Goal: Obtain resource: Download file/media

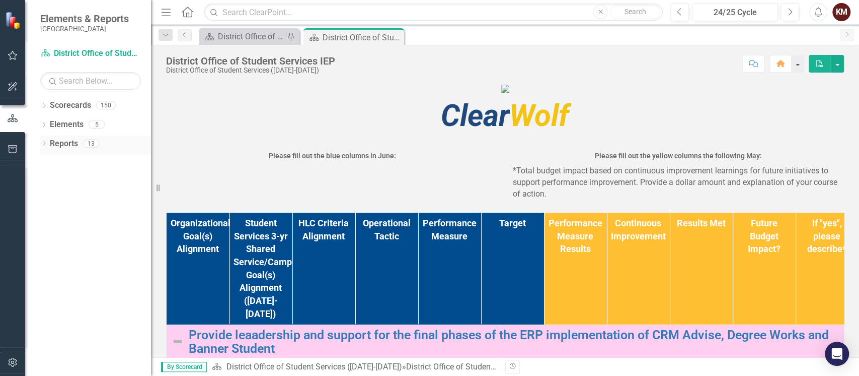
click at [78, 143] on link "Reports" at bounding box center [64, 144] width 28 height 12
click at [50, 152] on div "Reports 13" at bounding box center [100, 144] width 101 height 19
click at [46, 146] on icon "Dropdown" at bounding box center [43, 144] width 7 height 6
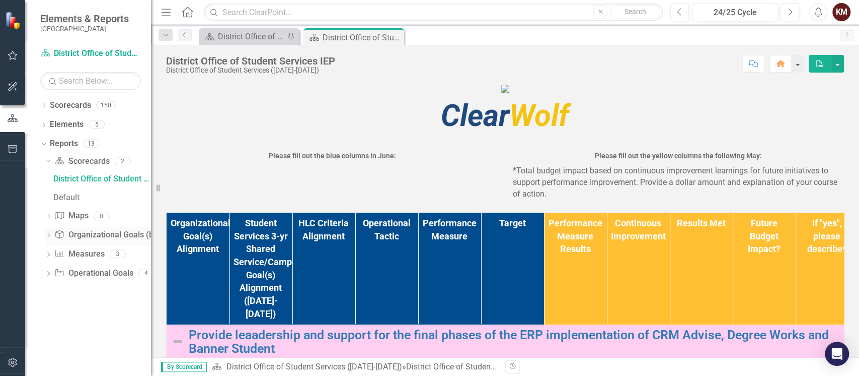
click at [98, 240] on link "Organizational Goal (bubbles) Organizational Goals (bubbles)" at bounding box center [117, 235] width 126 height 12
click at [86, 238] on link "Organizational Goal (bubbles) Organizational Goals (bubbles)" at bounding box center [117, 235] width 126 height 12
click at [48, 231] on div "Dropdown Organizational Goal (bubbles) Organizational Goals (bubbles) 4" at bounding box center [98, 236] width 106 height 19
click at [49, 255] on icon "Dropdown" at bounding box center [48, 255] width 7 height 6
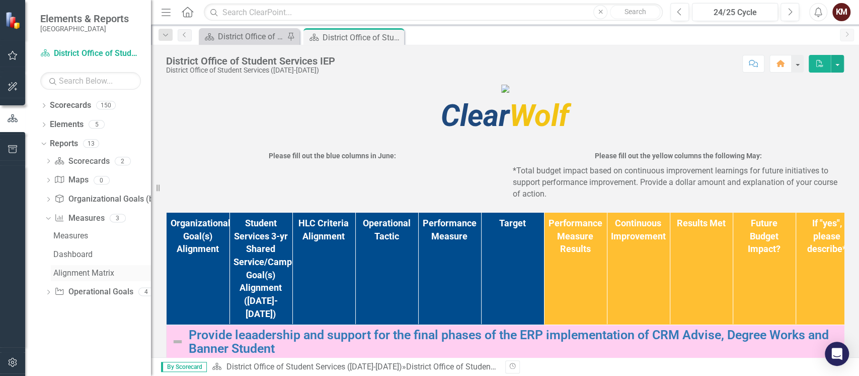
click at [63, 269] on div "Alignment Matrix" at bounding box center [102, 272] width 98 height 9
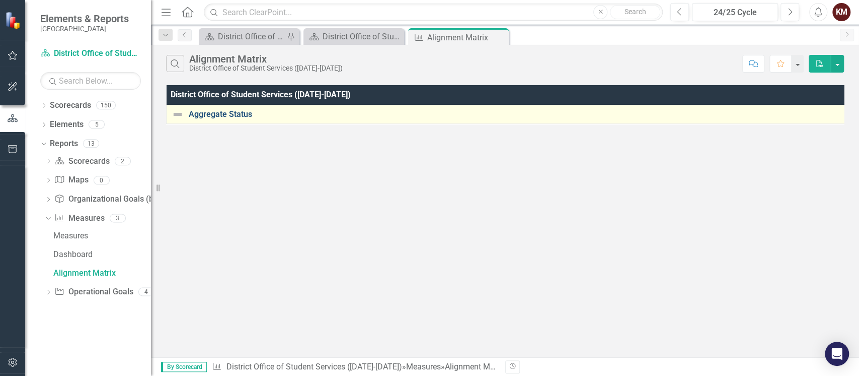
click at [236, 114] on link "Aggregate Status" at bounding box center [515, 114] width 653 height 9
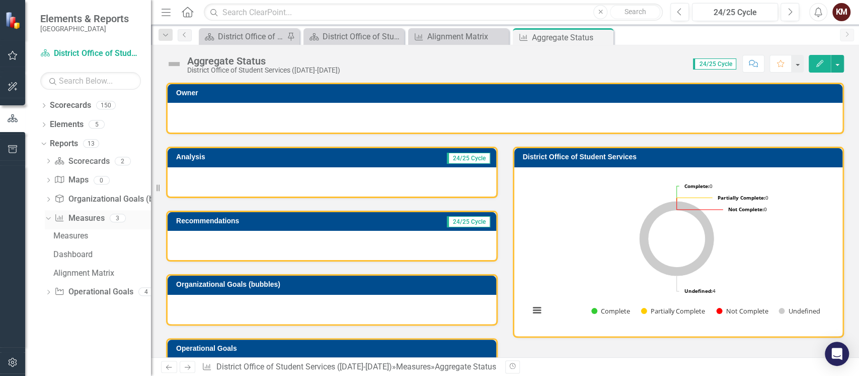
click at [49, 215] on icon "Dropdown" at bounding box center [47, 217] width 6 height 7
click at [53, 197] on div "Dropdown Organizational Goal (bubbles) Organizational Goals (bubbles) 4" at bounding box center [98, 200] width 106 height 19
click at [48, 197] on icon "Dropdown" at bounding box center [48, 200] width 7 height 6
click at [67, 236] on div "Alignment Matrix" at bounding box center [102, 235] width 98 height 9
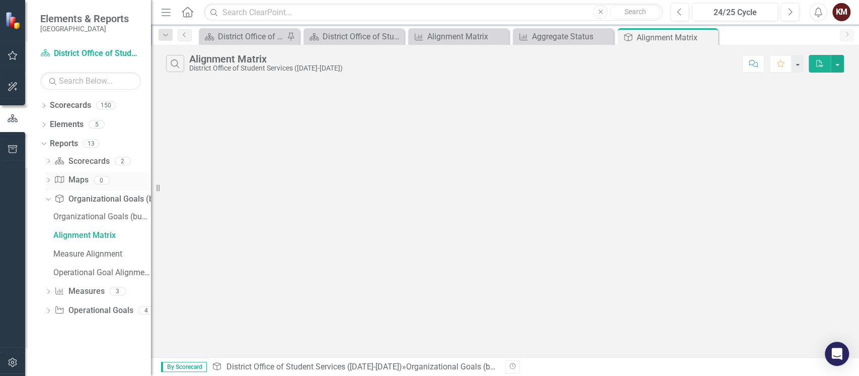
click at [50, 177] on div "Dropdown" at bounding box center [48, 181] width 7 height 9
click at [48, 232] on div "Dropdown Operational Goal Operational Goals 4" at bounding box center [98, 237] width 106 height 19
click at [48, 233] on div "Dropdown" at bounding box center [48, 237] width 7 height 9
click at [80, 286] on link "Alignment Matrix" at bounding box center [101, 292] width 100 height 16
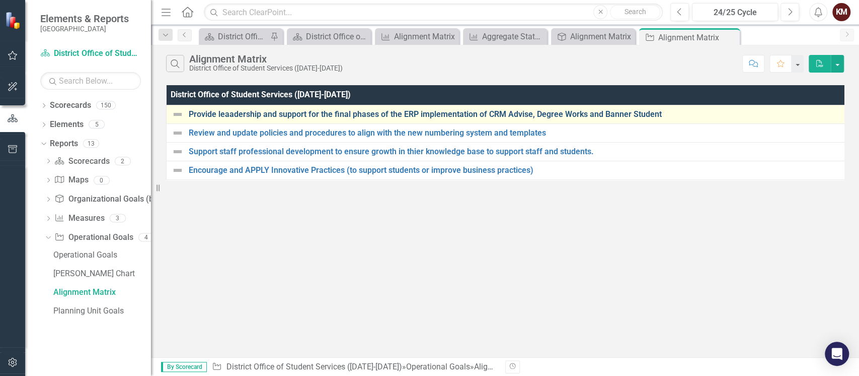
click at [362, 115] on link "Provide leaadership and support for the final phases of the ERP implementation …" at bounding box center [516, 114] width 654 height 9
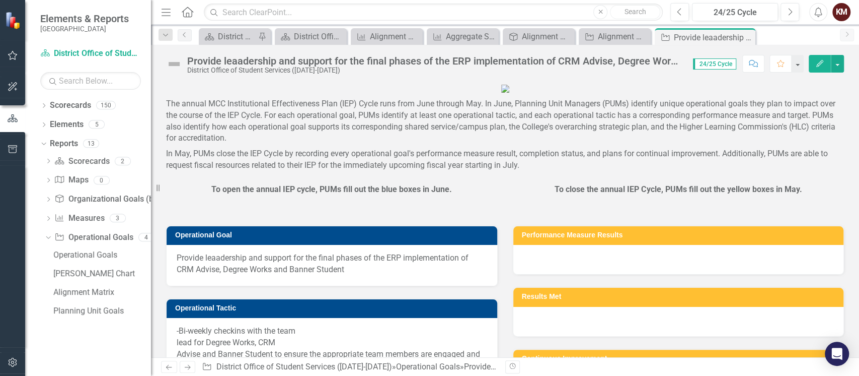
click at [76, 20] on span "Elements & Reports" at bounding box center [84, 19] width 89 height 12
click at [69, 51] on link "Scorecard District Office of Student Services ([DATE]-[DATE])" at bounding box center [90, 54] width 101 height 12
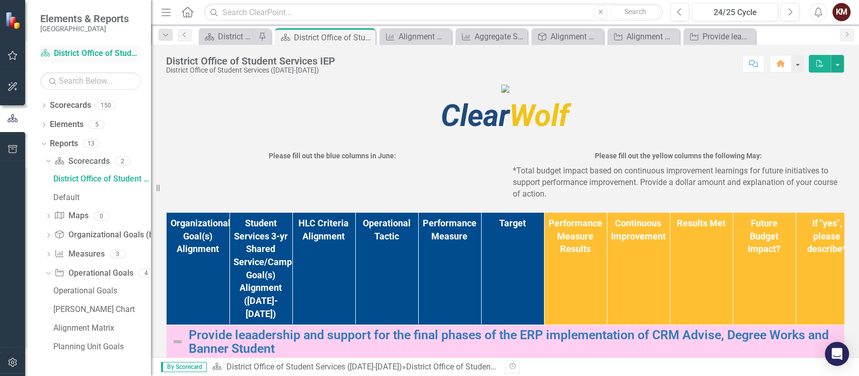
click at [50, 54] on icon "Scorecard" at bounding box center [45, 53] width 10 height 8
click at [5, 149] on button "button" at bounding box center [13, 149] width 23 height 21
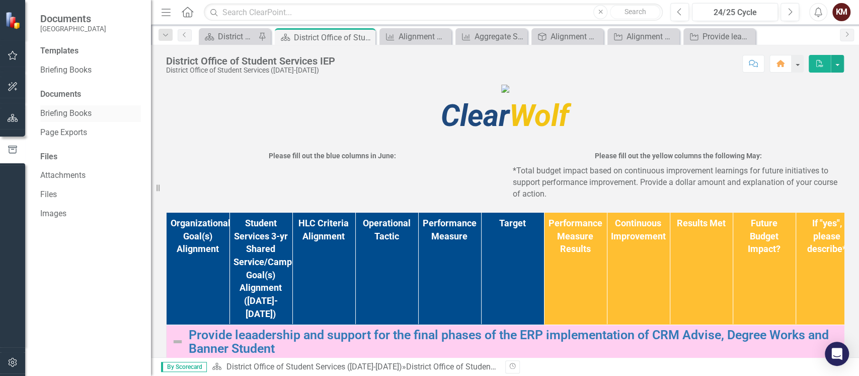
click at [51, 117] on link "Briefing Books" at bounding box center [90, 114] width 101 height 12
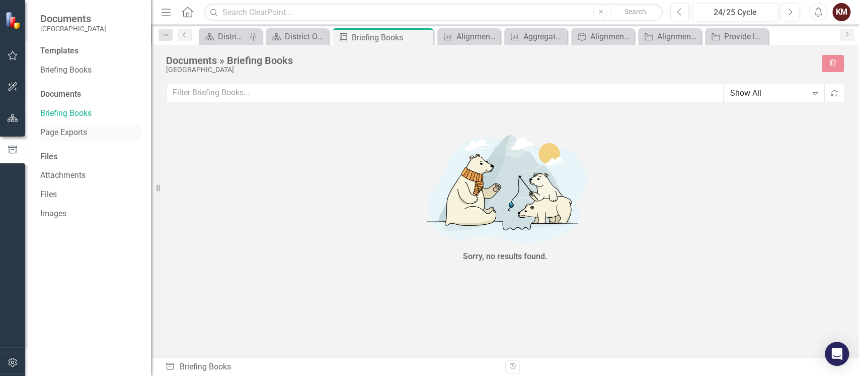
click at [51, 133] on link "Page Exports" at bounding box center [90, 133] width 101 height 12
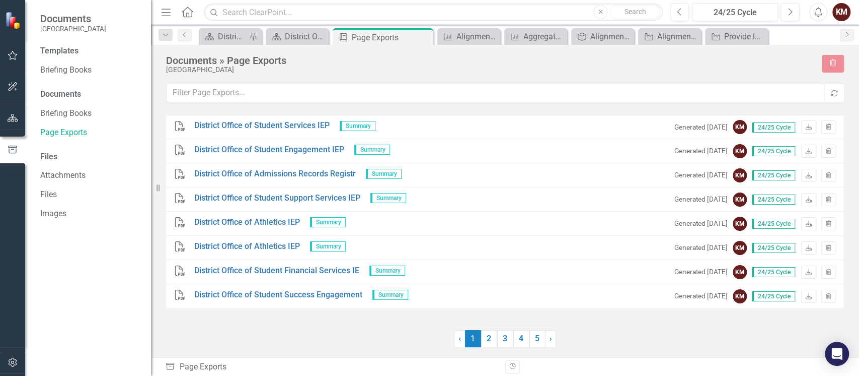
click at [49, 145] on div "Templates Briefing Books Documents Briefing Books Page Exports Files Attachment…" at bounding box center [88, 210] width 126 height 330
click at [78, 19] on span "Documents" at bounding box center [73, 19] width 66 height 12
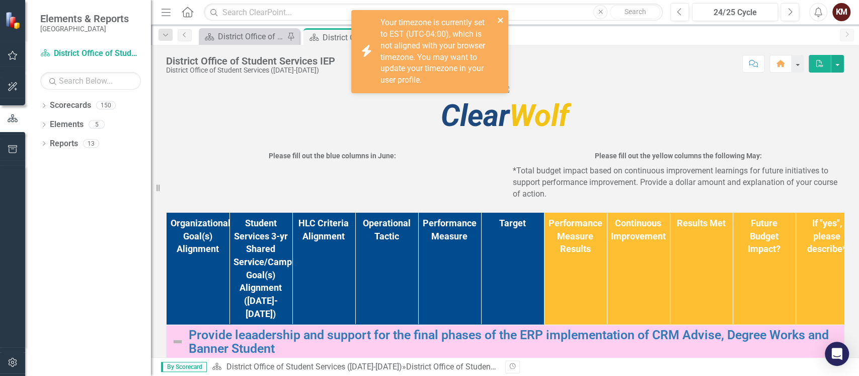
click at [497, 14] on button "close" at bounding box center [500, 20] width 7 height 12
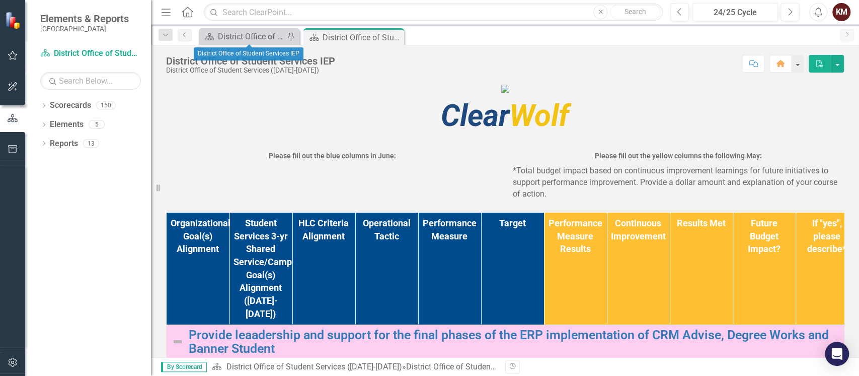
click at [251, 29] on div "Scorecard District Office of Student Services IEP Pin" at bounding box center [249, 36] width 101 height 17
click at [100, 52] on link "Scorecard District Office of Student Services ([DATE]-[DATE])" at bounding box center [90, 54] width 101 height 12
click at [56, 49] on link "Scorecard District Office of Student Services ([DATE]-[DATE])" at bounding box center [90, 54] width 101 height 12
click at [46, 105] on icon "Dropdown" at bounding box center [43, 107] width 7 height 6
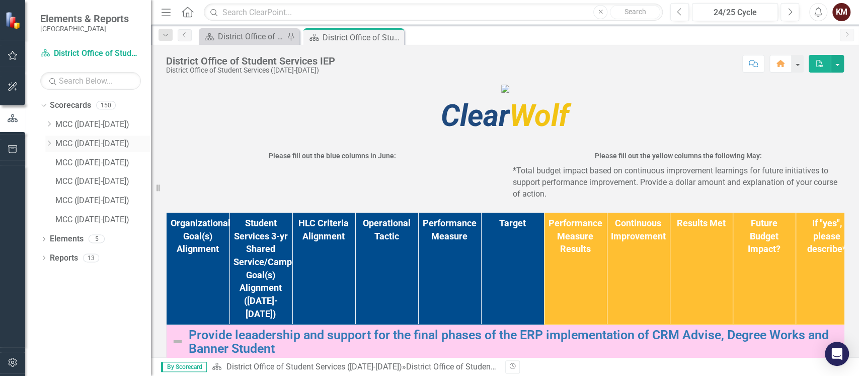
click at [51, 138] on div "Dropdown MCC (2024-2025)" at bounding box center [98, 143] width 106 height 17
click at [68, 142] on link "MCC ([DATE]-[DATE])" at bounding box center [103, 144] width 96 height 12
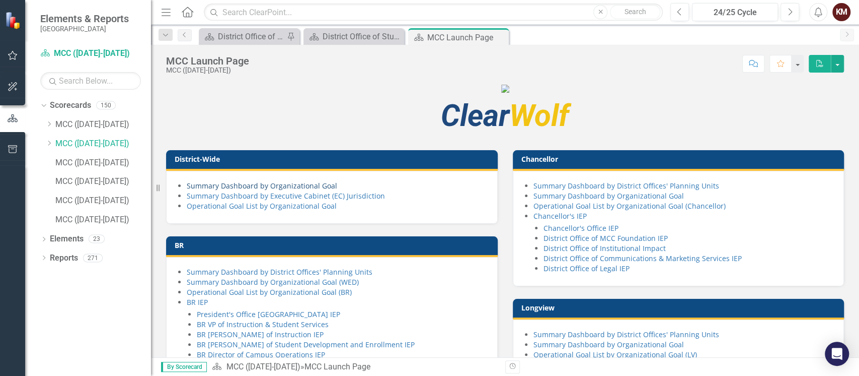
click at [298, 190] on link "Summary Dashboard by Organizational Goal" at bounding box center [262, 186] width 151 height 10
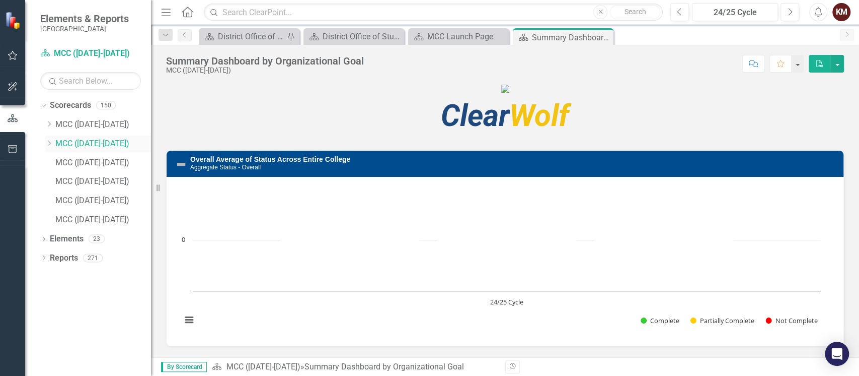
click at [93, 144] on link "MCC ([DATE]-[DATE])" at bounding box center [103, 144] width 96 height 12
click at [74, 141] on link "MCC ([DATE]-[DATE])" at bounding box center [103, 144] width 96 height 12
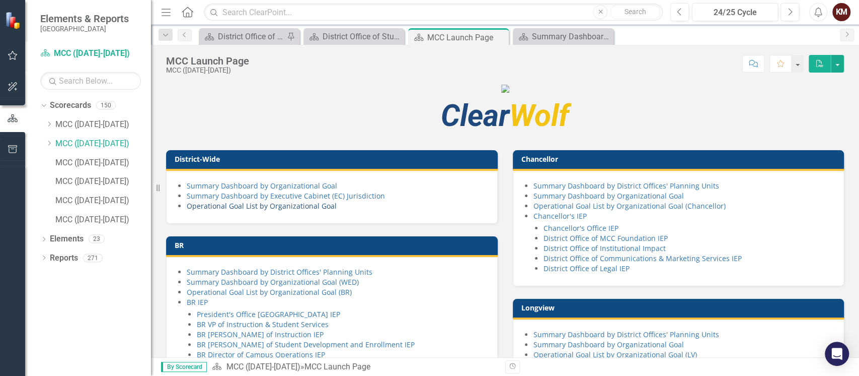
click at [255, 210] on link "Operational Goal List by Organizational Goal" at bounding box center [262, 206] width 150 height 10
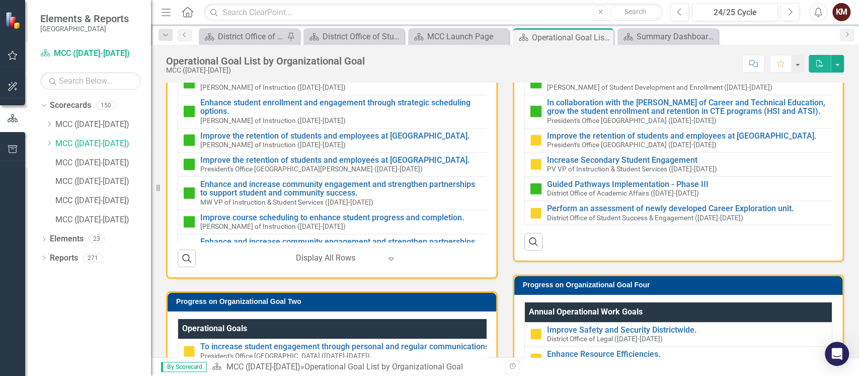
scroll to position [326, 0]
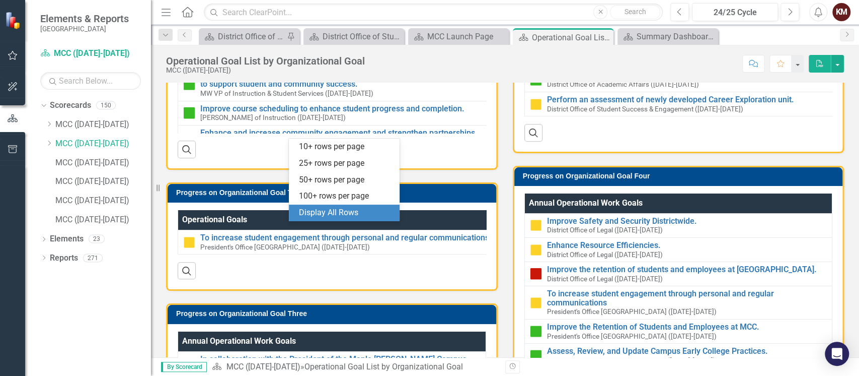
click at [314, 156] on div at bounding box center [339, 149] width 86 height 14
click at [324, 209] on div "Display All Rows" at bounding box center [346, 213] width 95 height 12
click at [390, 152] on icon at bounding box center [391, 150] width 5 height 3
click at [374, 215] on div "Display All Rows" at bounding box center [346, 213] width 95 height 12
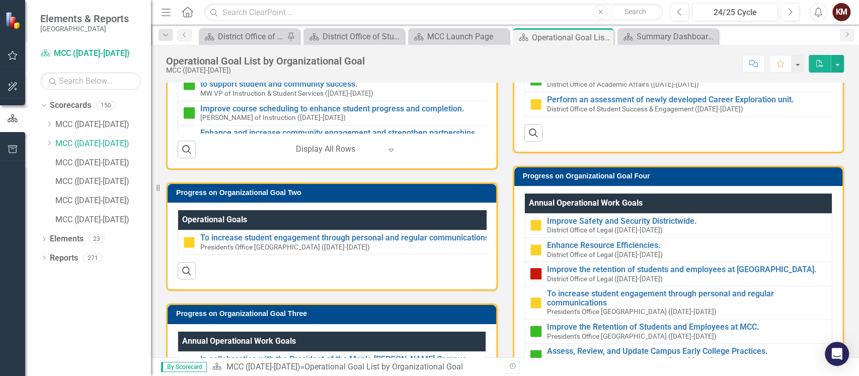
click at [824, 67] on td "Increase Secondary Student Engagement PV VP of Instruction & Student Services (…" at bounding box center [680, 55] width 311 height 24
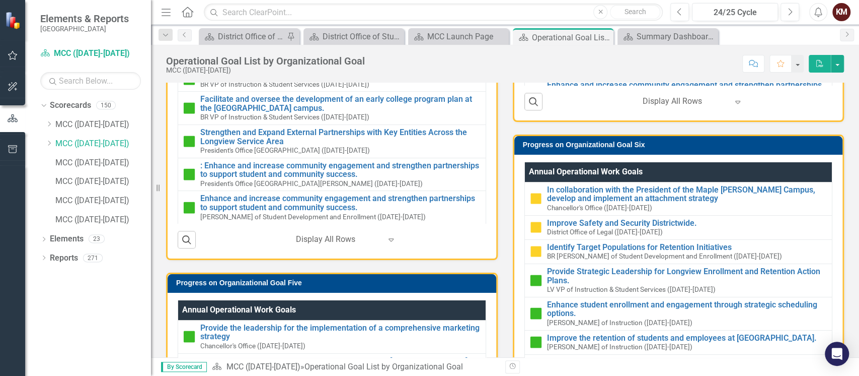
scroll to position [720, 0]
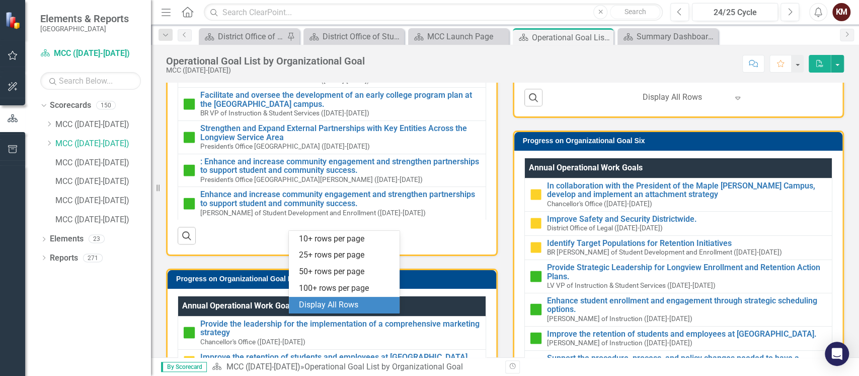
click at [369, 242] on div at bounding box center [339, 236] width 86 height 14
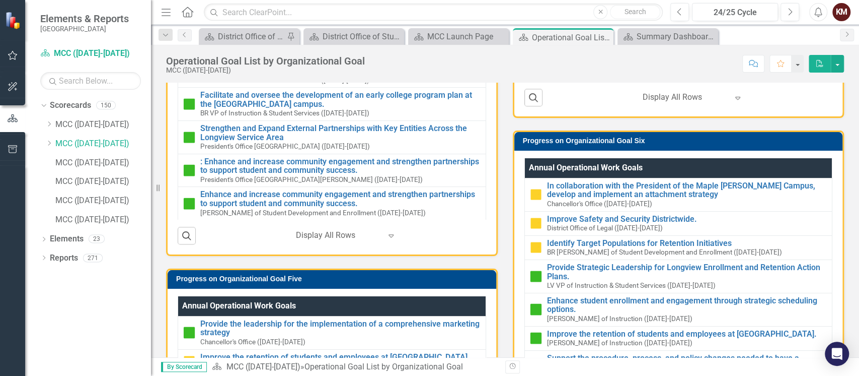
click at [818, 61] on icon "PDF" at bounding box center [820, 63] width 9 height 7
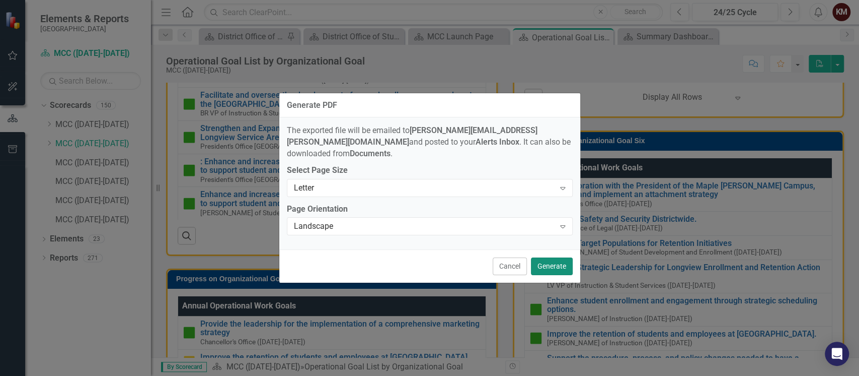
click at [557, 258] on button "Generate" at bounding box center [552, 266] width 42 height 18
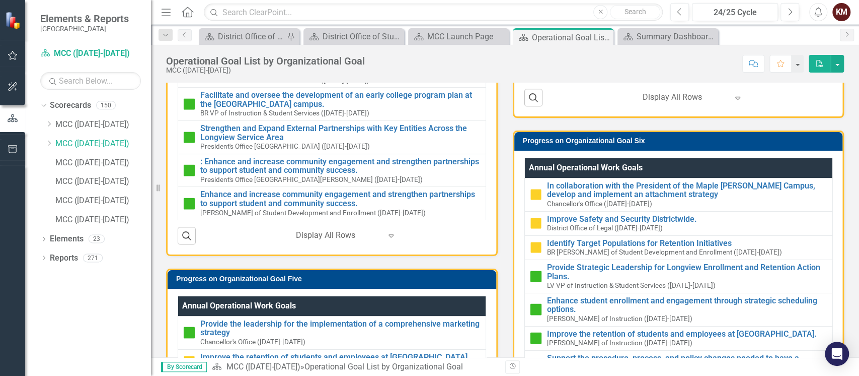
click at [824, 60] on icon "PDF" at bounding box center [820, 63] width 9 height 7
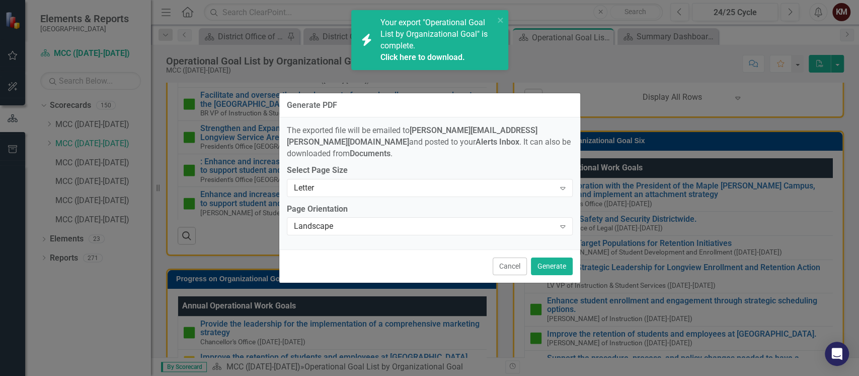
click at [443, 46] on div "Your export "Operational Goal List by Organizational Goal" is complete. Click h…" at bounding box center [438, 40] width 114 height 46
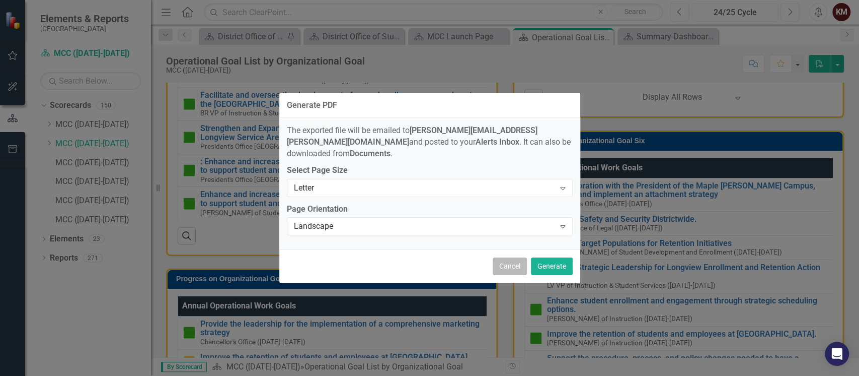
click at [507, 257] on button "Cancel" at bounding box center [510, 266] width 34 height 18
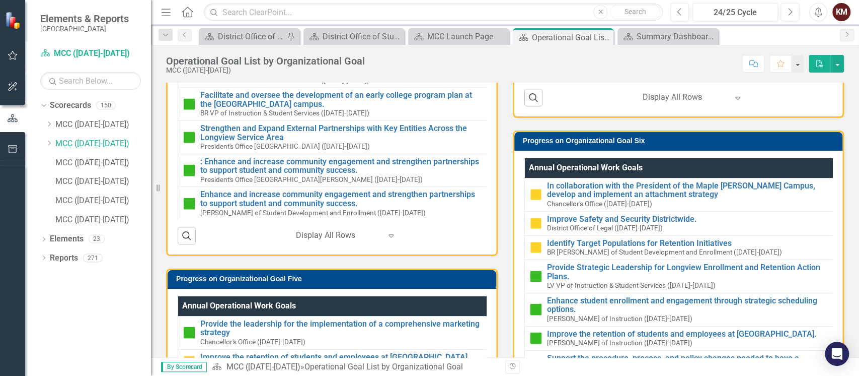
click at [823, 61] on icon "PDF" at bounding box center [820, 63] width 9 height 7
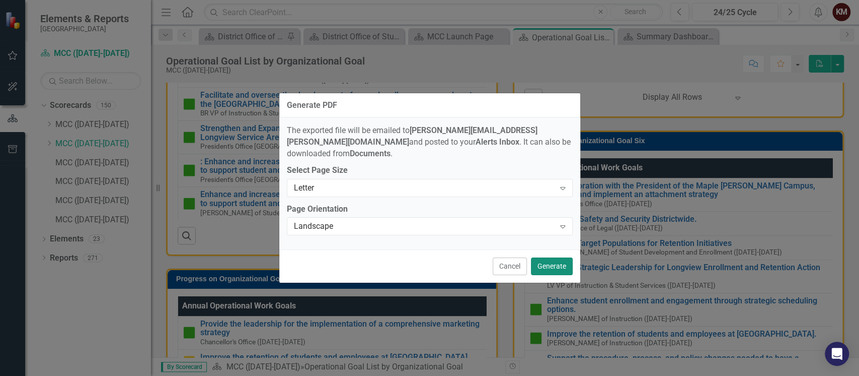
click at [548, 264] on button "Generate" at bounding box center [552, 266] width 42 height 18
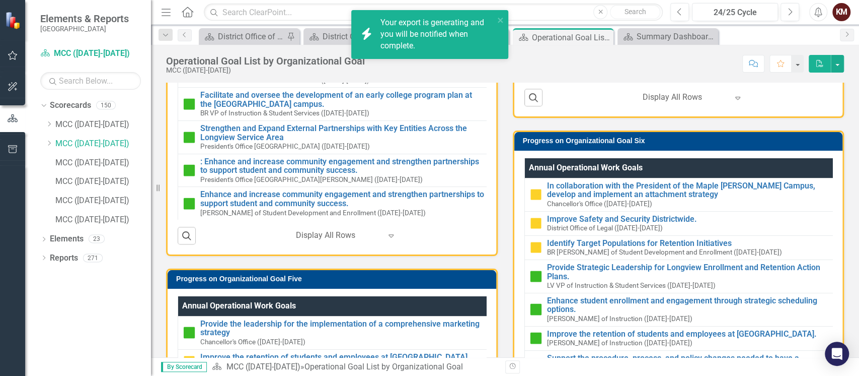
click at [397, 34] on div "Your export is generating and you will be notified when complete." at bounding box center [438, 34] width 114 height 35
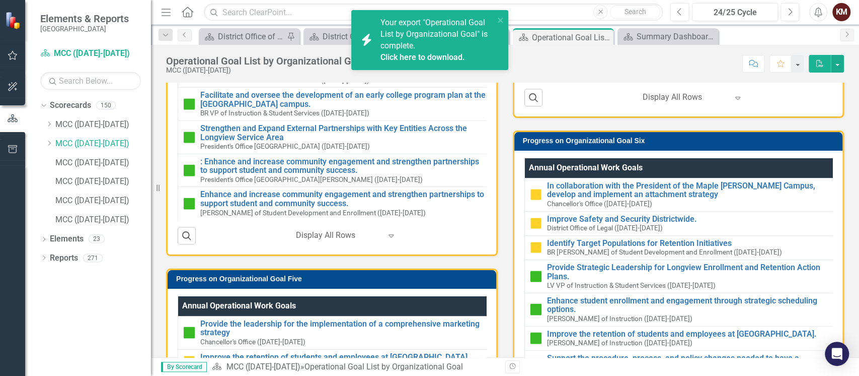
click at [403, 49] on span "Your export "Operational Goal List by Organizational Goal" is complete. Click h…" at bounding box center [436, 40] width 111 height 45
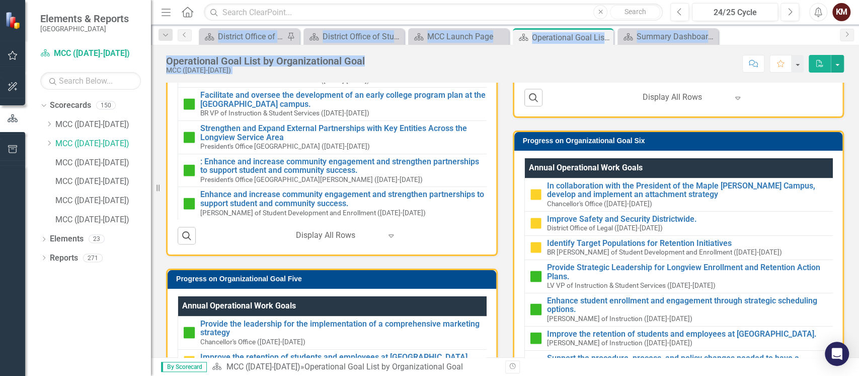
drag, startPoint x: 858, startPoint y: 172, endPoint x: 850, endPoint y: 43, distance: 129.2
click at [855, 18] on div "Menu Home Search Close Search Previous 24/25 Cycle Next Alerts KM User Edit Pro…" at bounding box center [505, 188] width 708 height 376
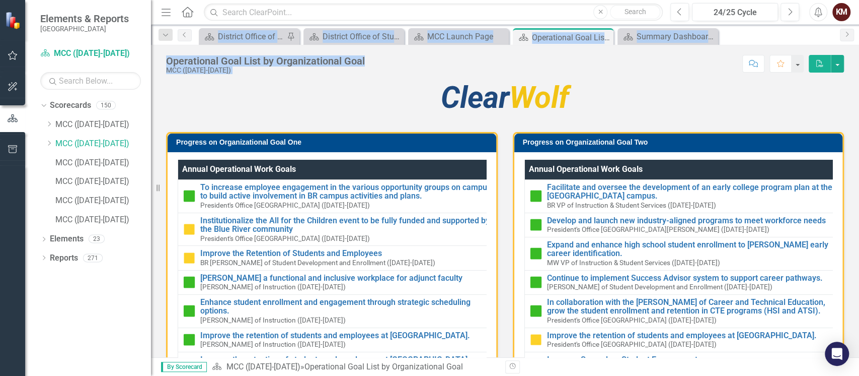
scroll to position [0, 0]
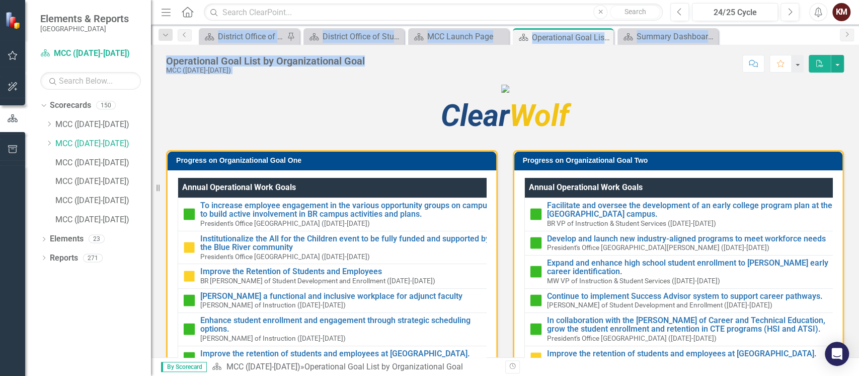
click at [667, 67] on div "Score: N/A 24/25 Cycle Completed Comment Favorite PDF" at bounding box center [607, 63] width 474 height 17
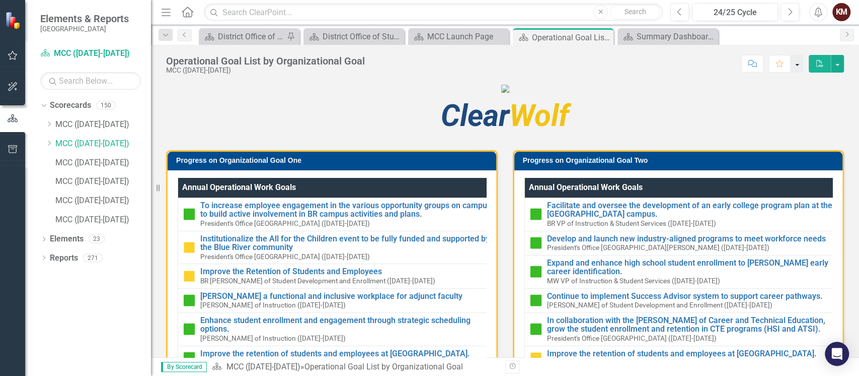
click at [797, 69] on button "button" at bounding box center [797, 64] width 13 height 18
click at [832, 94] on figure at bounding box center [505, 89] width 678 height 12
click at [46, 257] on icon "Dropdown" at bounding box center [43, 259] width 7 height 6
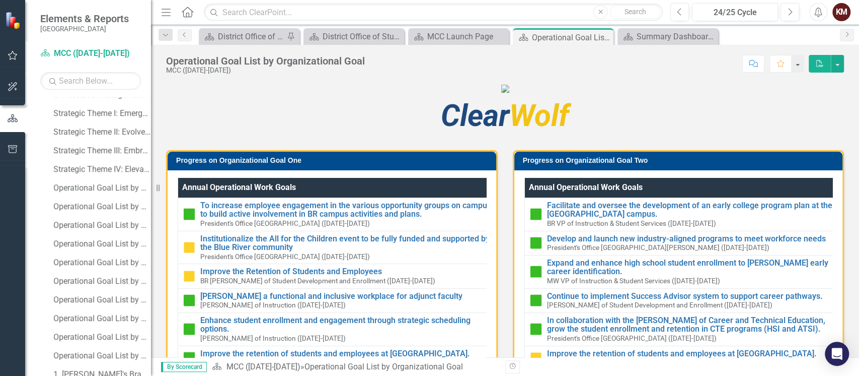
scroll to position [367, 0]
click at [92, 185] on div "Operational Goal List by Organizational Goal (LV)" at bounding box center [102, 186] width 98 height 9
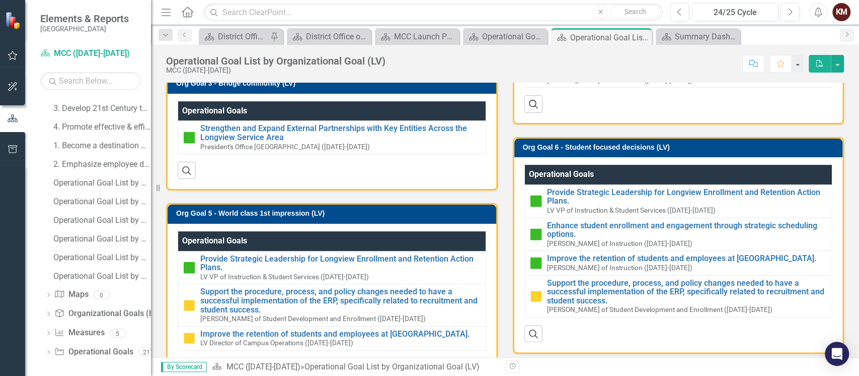
scroll to position [820, 0]
